Goal: Task Accomplishment & Management: Manage account settings

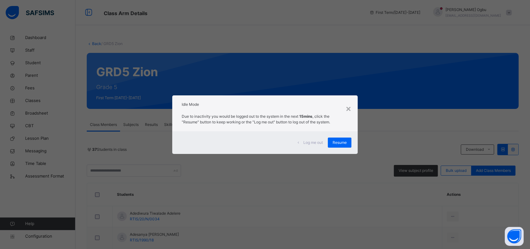
click at [343, 137] on div "Resume" at bounding box center [340, 142] width 24 height 10
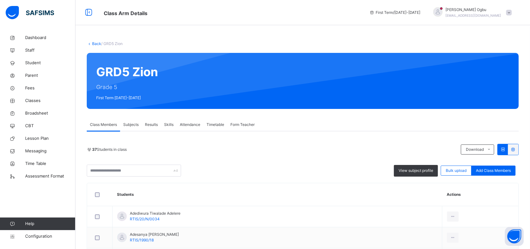
click at [32, 76] on span "Parent" at bounding box center [50, 75] width 50 height 6
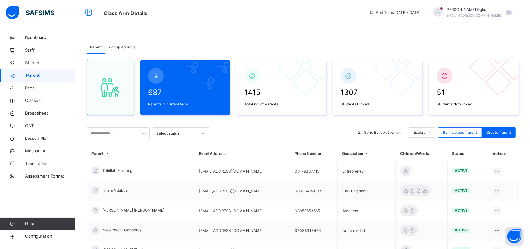
click at [117, 48] on span "Signup Approval" at bounding box center [122, 47] width 29 height 6
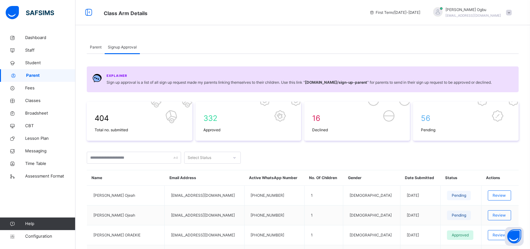
click at [499, 196] on span "Review" at bounding box center [499, 195] width 13 height 6
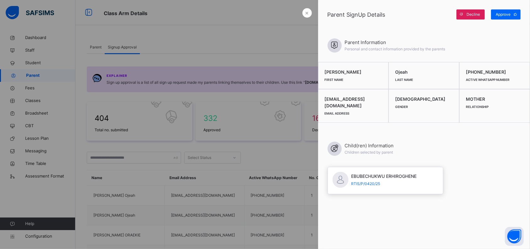
click at [506, 14] on span "Approve" at bounding box center [503, 15] width 15 height 6
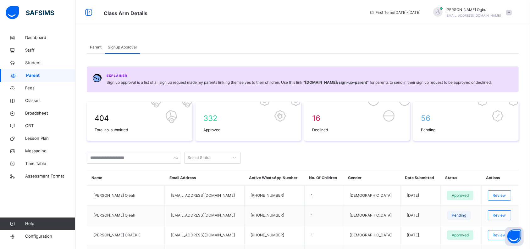
click at [493, 196] on span "Review" at bounding box center [499, 195] width 13 height 6
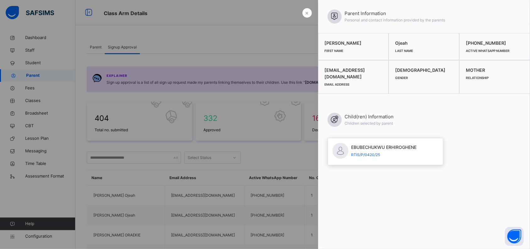
click at [246, 119] on div at bounding box center [265, 124] width 530 height 249
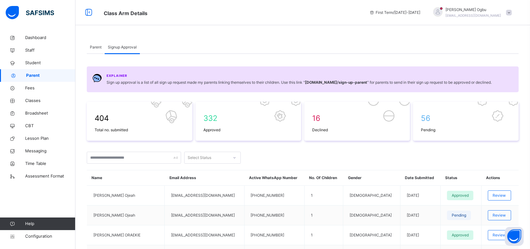
click at [246, 119] on span "332" at bounding box center [248, 118] width 90 height 11
click at [31, 62] on span "Student" at bounding box center [50, 63] width 50 height 6
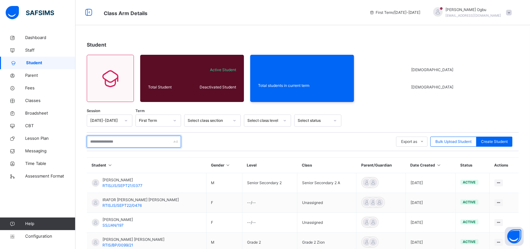
click at [97, 145] on input "text" at bounding box center [134, 142] width 94 height 12
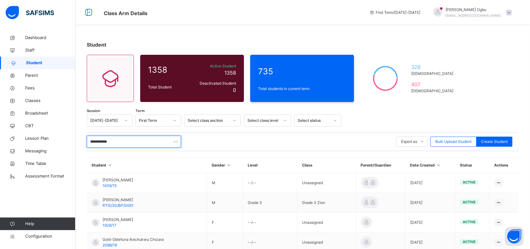
type input "**********"
click at [301, 143] on div "**********" at bounding box center [303, 142] width 432 height 12
click at [343, 248] on td "Unassigned" at bounding box center [327, 242] width 59 height 20
click at [37, 76] on span "Parent" at bounding box center [50, 75] width 50 height 6
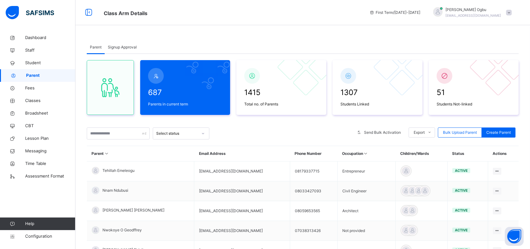
click at [119, 46] on span "Signup Approval" at bounding box center [122, 47] width 29 height 6
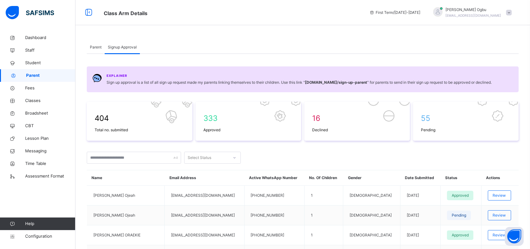
click at [500, 195] on span "Review" at bounding box center [499, 195] width 13 height 6
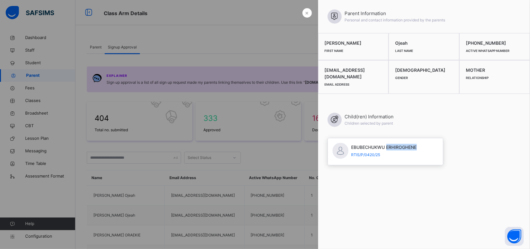
drag, startPoint x: 419, startPoint y: 138, endPoint x: 385, endPoint y: 141, distance: 34.7
click at [385, 141] on div "EBUBECHUKWU ERHIROGHENE RTIS/P/0420/25" at bounding box center [386, 151] width 116 height 27
drag, startPoint x: 385, startPoint y: 141, endPoint x: 386, endPoint y: 151, distance: 10.8
drag, startPoint x: 386, startPoint y: 151, endPoint x: 384, endPoint y: 141, distance: 10.3
drag, startPoint x: 384, startPoint y: 141, endPoint x: 345, endPoint y: 183, distance: 57.4
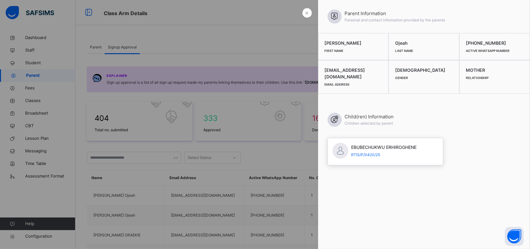
click at [345, 183] on div "× Parent Information Personal and contact information provided by the parents E…" at bounding box center [424, 124] width 212 height 249
drag, startPoint x: 385, startPoint y: 140, endPoint x: 414, endPoint y: 142, distance: 29.9
click at [414, 144] on span "EBUBECHUKWU ERHIROGHENE" at bounding box center [384, 147] width 65 height 7
copy span "ERHIROGHEN"
click at [70, 73] on div at bounding box center [265, 124] width 530 height 249
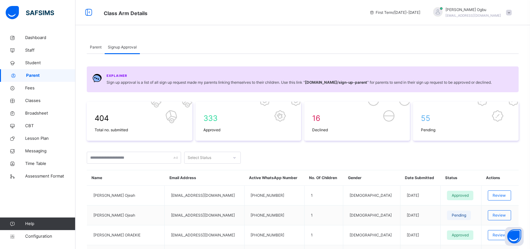
click at [38, 63] on span "Student" at bounding box center [50, 63] width 50 height 6
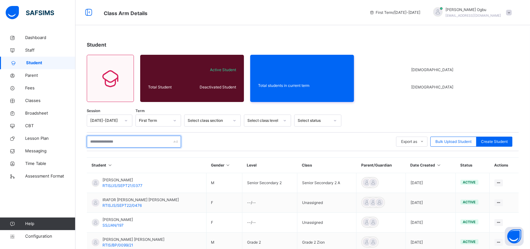
click at [131, 142] on input "text" at bounding box center [134, 142] width 94 height 12
paste input "**********"
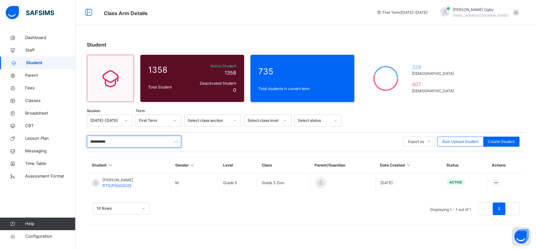
type input "**********"
click at [114, 185] on span "RTIS/P/0420/25" at bounding box center [117, 185] width 29 height 5
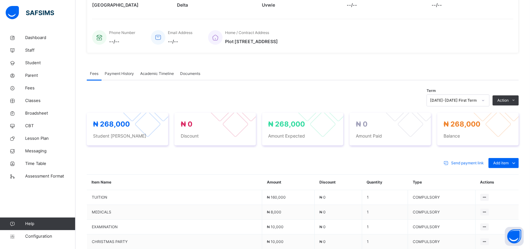
scroll to position [146, 0]
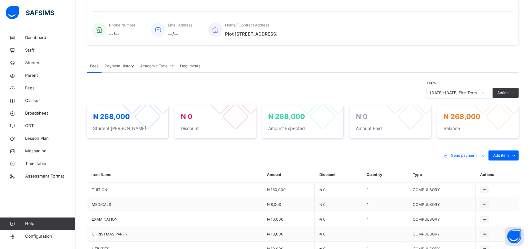
click at [509, 156] on span "Add item" at bounding box center [500, 156] width 15 height 6
click at [0, 0] on div "Optional items" at bounding box center [0, 0] width 0 height 0
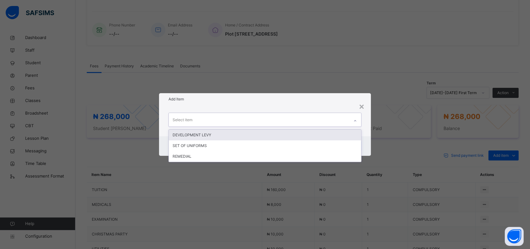
click at [290, 136] on div "DEVELOPMENT LEVY" at bounding box center [265, 135] width 192 height 11
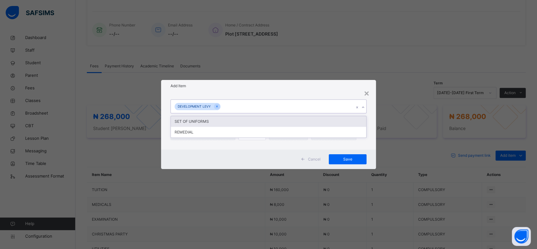
click at [286, 123] on div "SET OF UNIFORMS" at bounding box center [268, 121] width 195 height 11
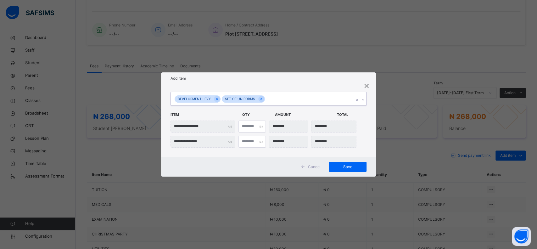
click at [353, 168] on span "Save" at bounding box center [347, 167] width 28 height 6
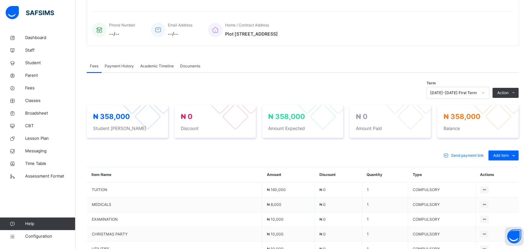
click at [340, 60] on div "Fees Payment History Academic Timeline Documents" at bounding box center [303, 66] width 432 height 13
click at [35, 74] on span "Parent" at bounding box center [50, 75] width 50 height 6
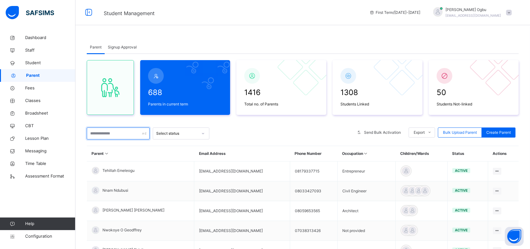
click at [102, 136] on input "text" at bounding box center [118, 133] width 63 height 12
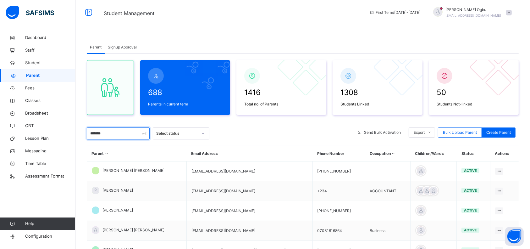
type input "*******"
click at [340, 39] on div "Parent Signup Approval Parent Signup Approval 688 Parents in current term 1416 …" at bounding box center [302, 187] width 455 height 313
drag, startPoint x: 228, startPoint y: 171, endPoint x: 179, endPoint y: 174, distance: 48.8
click at [187, 174] on td "marymicah222@gmail.com" at bounding box center [250, 171] width 126 height 20
copy td "marymicah222@gmail.com"
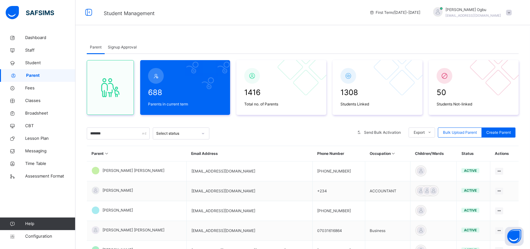
click at [0, 0] on div "Reset Password" at bounding box center [0, 0] width 0 height 0
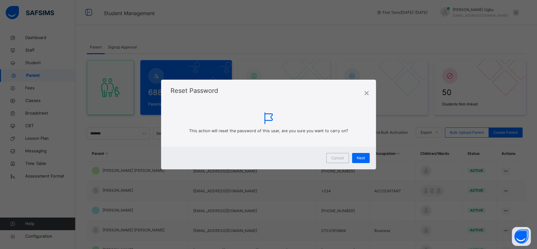
click at [359, 156] on span "Next" at bounding box center [361, 158] width 8 height 6
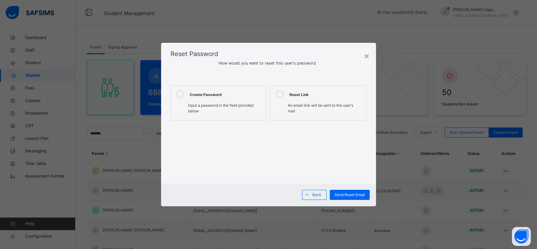
click at [210, 89] on label "Create Password Input a password in the field provided below" at bounding box center [218, 102] width 96 height 35
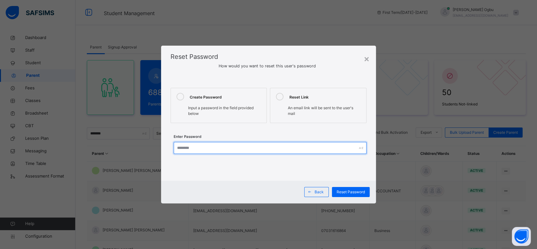
click at [213, 148] on input "text" at bounding box center [270, 148] width 193 height 12
drag, startPoint x: 212, startPoint y: 148, endPoint x: 155, endPoint y: 146, distance: 57.3
click at [155, 146] on div "× Reset Password How would you want to reset this user's password Create Passwo…" at bounding box center [268, 124] width 537 height 249
type input "*********"
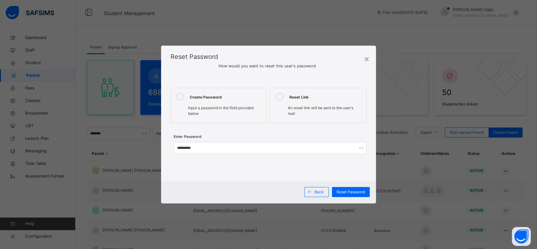
click at [358, 194] on span "Reset Password" at bounding box center [351, 192] width 28 height 6
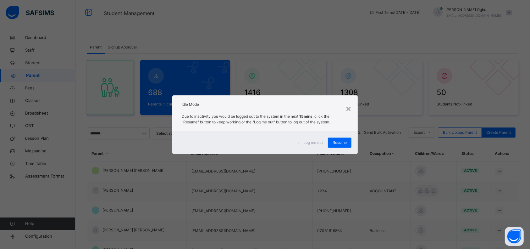
click at [344, 141] on span "Resume" at bounding box center [340, 143] width 14 height 6
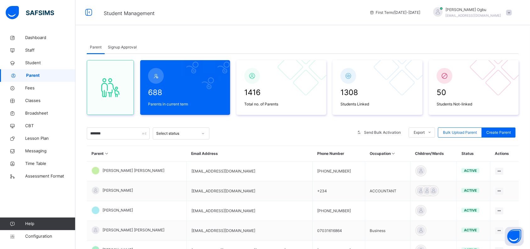
click at [512, 13] on span at bounding box center [509, 13] width 6 height 6
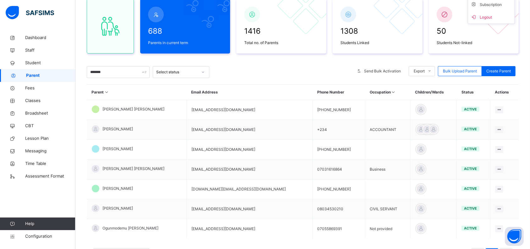
scroll to position [94, 0]
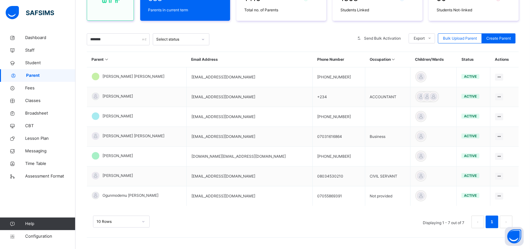
click at [31, 87] on span "Fees" at bounding box center [50, 88] width 50 height 6
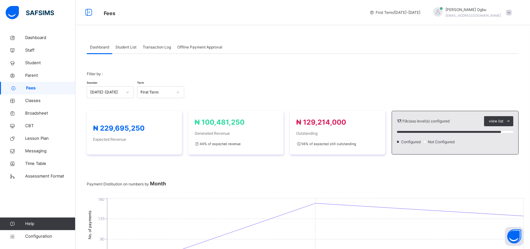
click at [126, 45] on span "Student List" at bounding box center [125, 47] width 21 height 6
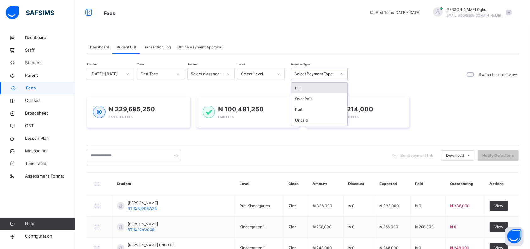
click at [309, 88] on div "Full" at bounding box center [320, 88] width 56 height 11
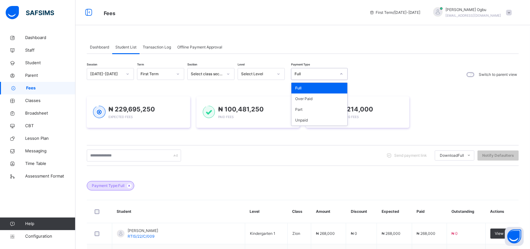
click at [303, 112] on div "Part" at bounding box center [320, 109] width 56 height 11
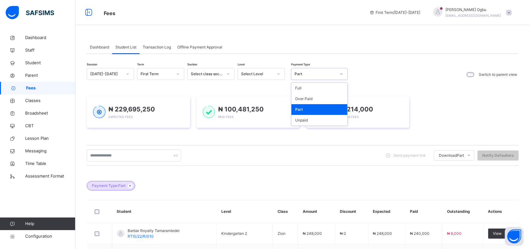
click at [314, 74] on div "Part" at bounding box center [316, 74] width 42 height 6
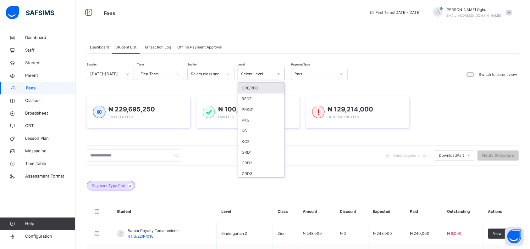
click at [271, 74] on div "Select Level" at bounding box center [257, 74] width 32 height 6
click at [223, 72] on div at bounding box center [228, 74] width 11 height 10
click at [153, 46] on span "Transaction Log" at bounding box center [157, 47] width 28 height 6
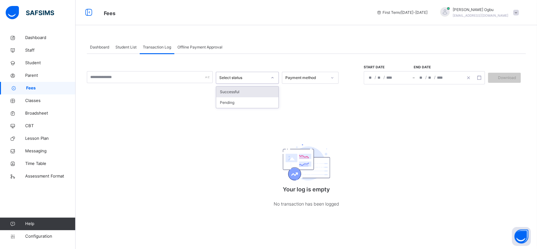
click at [245, 78] on div "Select status" at bounding box center [243, 78] width 48 height 6
click at [231, 101] on div "Pending" at bounding box center [247, 102] width 62 height 11
click at [271, 77] on icon at bounding box center [272, 78] width 4 height 6
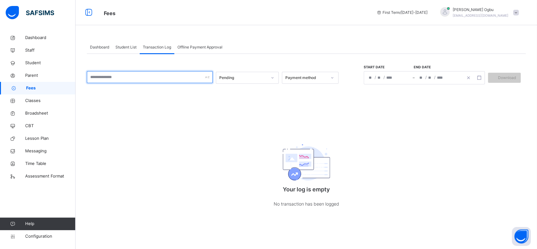
click at [111, 76] on input "text" at bounding box center [150, 77] width 126 height 12
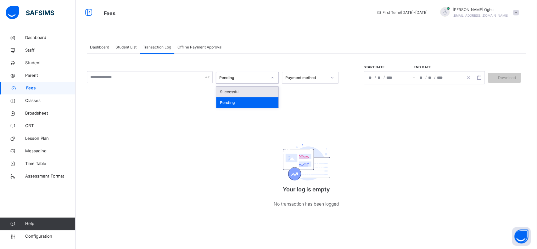
click at [236, 78] on div "Pending" at bounding box center [243, 78] width 48 height 6
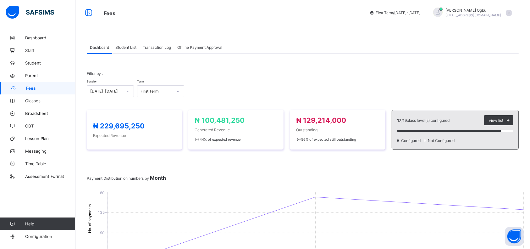
click at [125, 47] on span "Student List" at bounding box center [125, 47] width 21 height 5
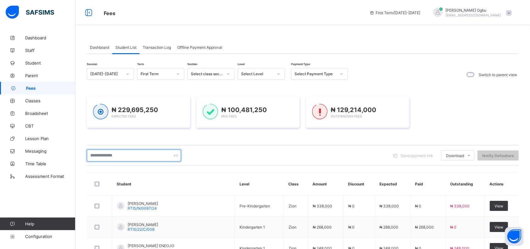
click at [109, 153] on input "text" at bounding box center [134, 155] width 94 height 12
paste input "*********"
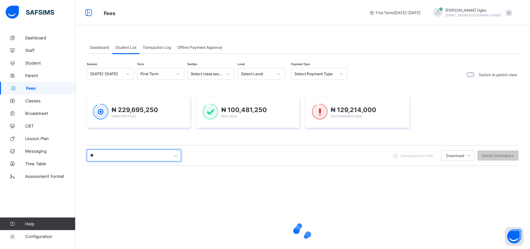
type input "*"
type input "**********"
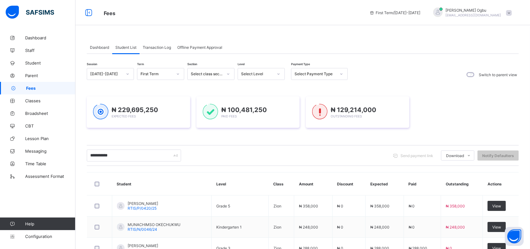
click at [500, 205] on span "View" at bounding box center [496, 205] width 9 height 5
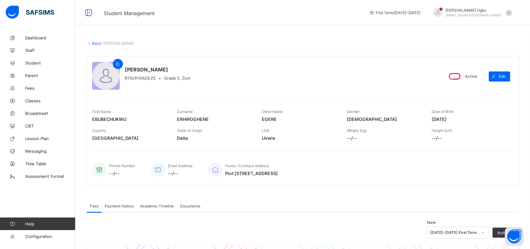
click at [94, 42] on link "Back" at bounding box center [96, 43] width 9 height 5
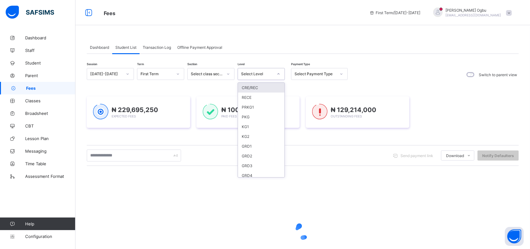
click at [262, 73] on div "Select Level" at bounding box center [257, 74] width 32 height 5
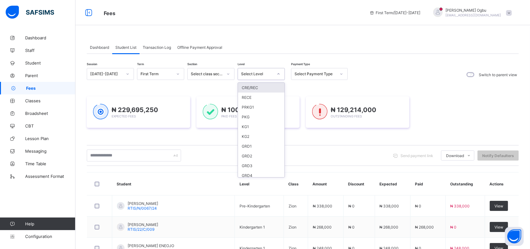
click at [452, 106] on div "₦ 229,695,250 Expected Fees ₦ 100,481,250 Paid Fees ₦ 129,214,000 Outstanding F…" at bounding box center [303, 111] width 432 height 31
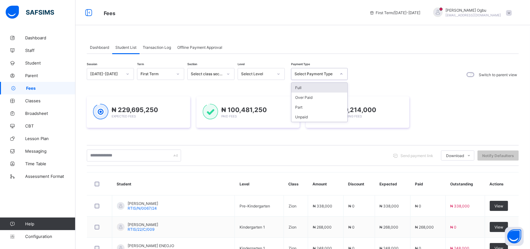
click at [321, 73] on div "Select Payment Type" at bounding box center [316, 74] width 42 height 5
click at [164, 48] on span "Transaction Log" at bounding box center [157, 47] width 28 height 5
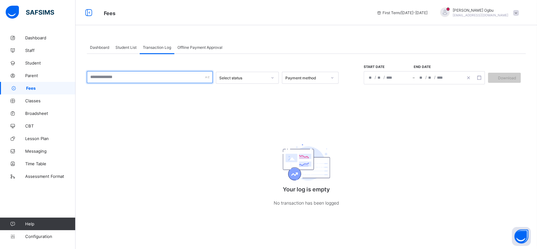
click at [113, 75] on input "text" at bounding box center [150, 77] width 126 height 12
type input "**********"
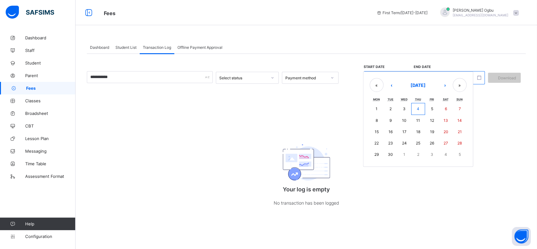
click at [381, 78] on div "/ / – / / « ‹ [DATE] › » Mon Tue Wed Thu Fri Sat Sun 1 2 3 4 5 6 7 8 9 10 11 12…" at bounding box center [424, 77] width 121 height 13
click at [418, 106] on abbr "4" at bounding box center [418, 108] width 3 height 5
type input "**********"
type input "*"
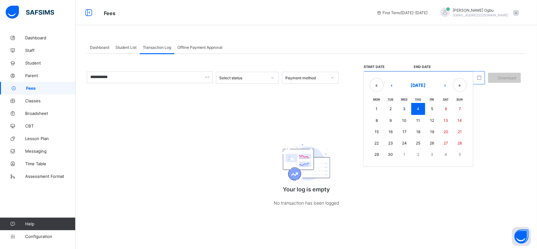
type input "*"
type input "****"
type input "**********"
type input "*"
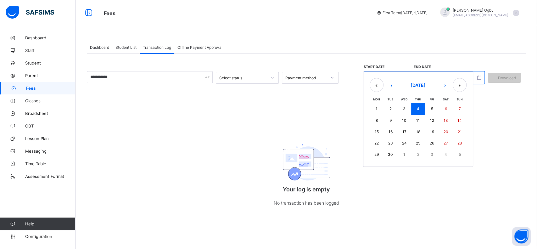
type input "****"
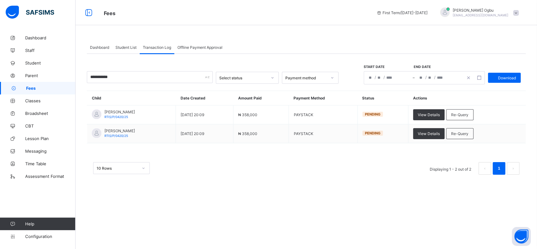
click at [468, 112] on span "Re-Query" at bounding box center [459, 114] width 17 height 5
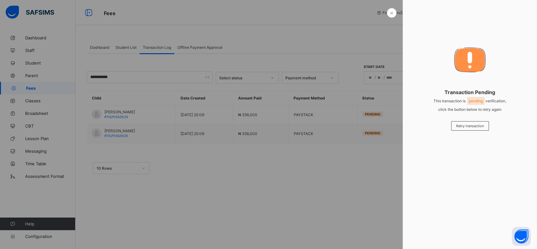
click at [389, 14] on div "×" at bounding box center [391, 12] width 9 height 9
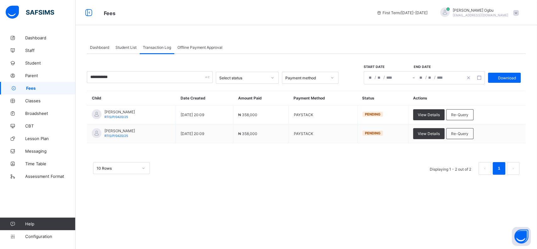
click at [468, 135] on span "Re-Query" at bounding box center [459, 133] width 17 height 5
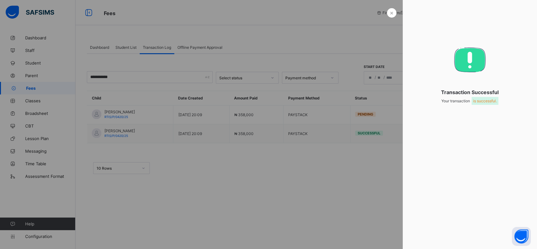
click at [349, 226] on div at bounding box center [268, 124] width 537 height 249
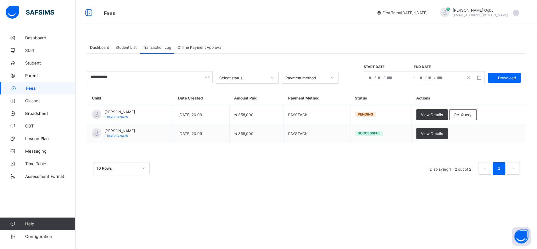
click at [355, 215] on div "Dashboard Student List Transaction Log Offline Payment Approval Transaction Log…" at bounding box center [305, 124] width 461 height 249
click at [98, 44] on div "Dashboard" at bounding box center [99, 47] width 25 height 13
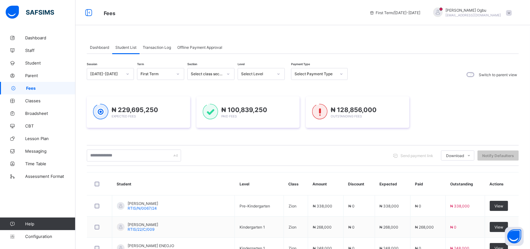
click at [350, 75] on div "Session 2025-2026 Term First Term Section Select class section Level Select Lev…" at bounding box center [303, 74] width 432 height 13
drag, startPoint x: 104, startPoint y: 153, endPoint x: 93, endPoint y: 153, distance: 11.0
click at [93, 153] on input "text" at bounding box center [134, 155] width 94 height 12
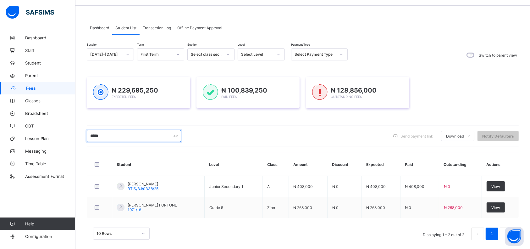
scroll to position [26, 0]
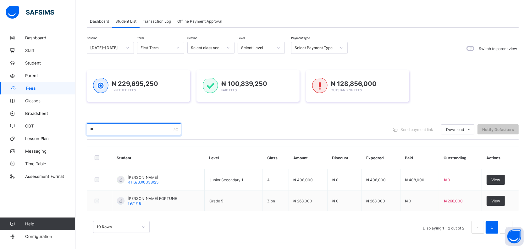
type input "*"
